Goal: Task Accomplishment & Management: Complete application form

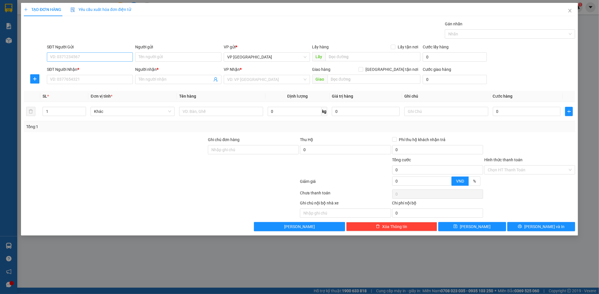
click at [96, 53] on input "SĐT Người Gửi" at bounding box center [90, 56] width 86 height 9
click at [96, 54] on input "09655" at bounding box center [90, 56] width 86 height 9
type input "0965533522"
click at [76, 82] on input "SĐT Người Nhận *" at bounding box center [90, 79] width 86 height 9
click at [100, 88] on div "0969806589 - [PERSON_NAME]" at bounding box center [89, 91] width 79 height 6
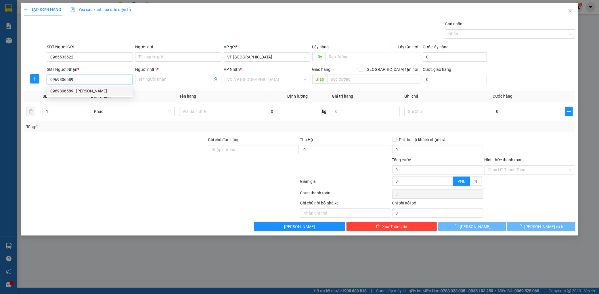
type input "0969806589"
type input "[PERSON_NAME]"
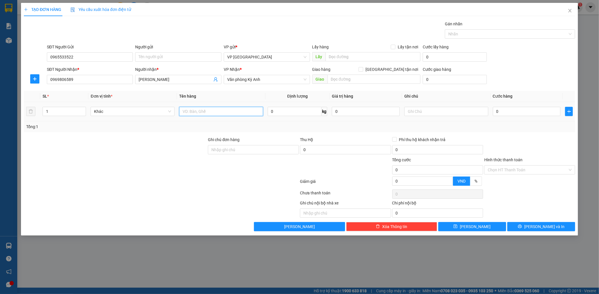
click at [239, 109] on input "text" at bounding box center [221, 111] width 84 height 9
type input "1 kiện dài"
click at [505, 114] on input "0" at bounding box center [527, 111] width 68 height 9
type input "002"
type input "2"
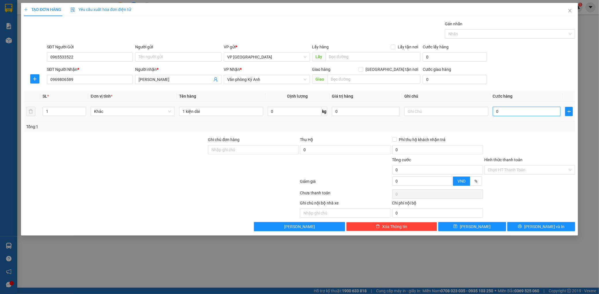
type input "2"
type input "0.025"
type input "25"
type input "00.250"
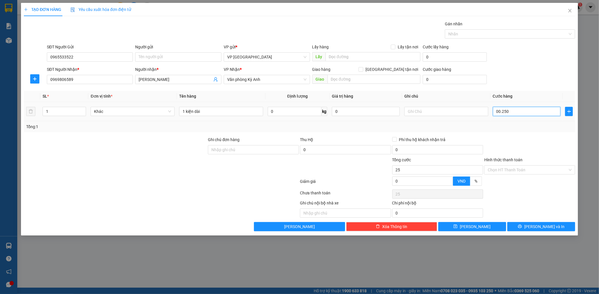
type input "250"
type input "0.002.500"
type input "2.500"
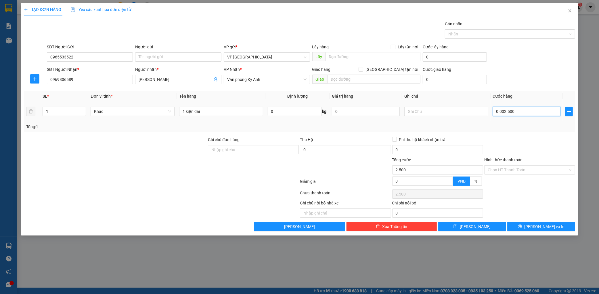
type input "000.025.000"
type input "25.000"
type input "00.000.250.000"
type input "250.000"
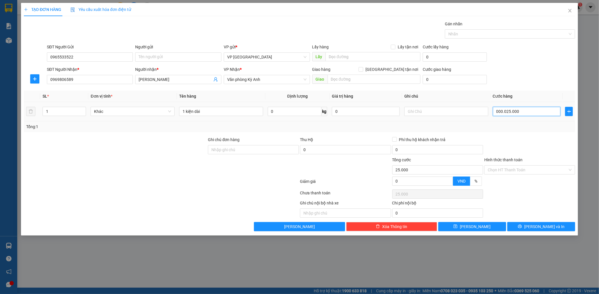
type input "250.000"
click at [536, 76] on div "SĐT Người Nhận * 0969806589 Người nhận * [PERSON_NAME] VP Nhận * Văn phòng Kỳ A…" at bounding box center [311, 76] width 531 height 20
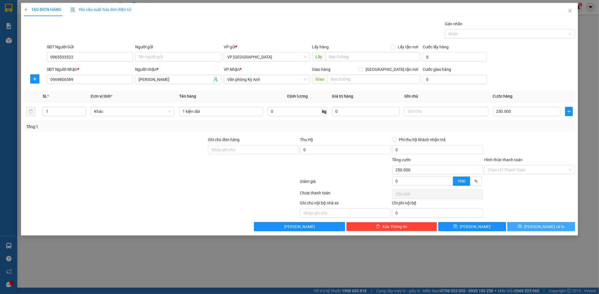
click at [548, 227] on span "[PERSON_NAME] và In" at bounding box center [545, 226] width 40 height 6
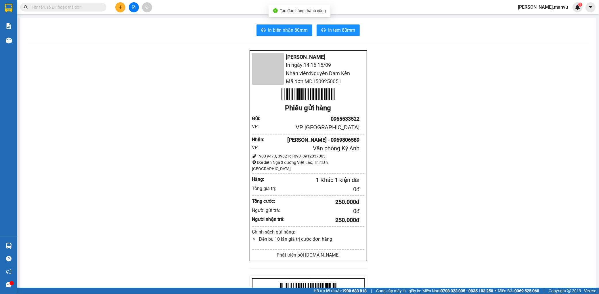
click at [270, 22] on div "In biên nhận 80mm In tem 80mm Mận Vũ In ngày: 14:16 [DATE] Nhân viên: Nguyên Da…" at bounding box center [308, 215] width 576 height 395
click at [268, 25] on button "In biên nhận 80mm" at bounding box center [285, 30] width 56 height 12
click at [56, 10] on span at bounding box center [63, 7] width 86 height 9
click at [69, 7] on input "text" at bounding box center [66, 7] width 68 height 6
